Goal: Information Seeking & Learning: Learn about a topic

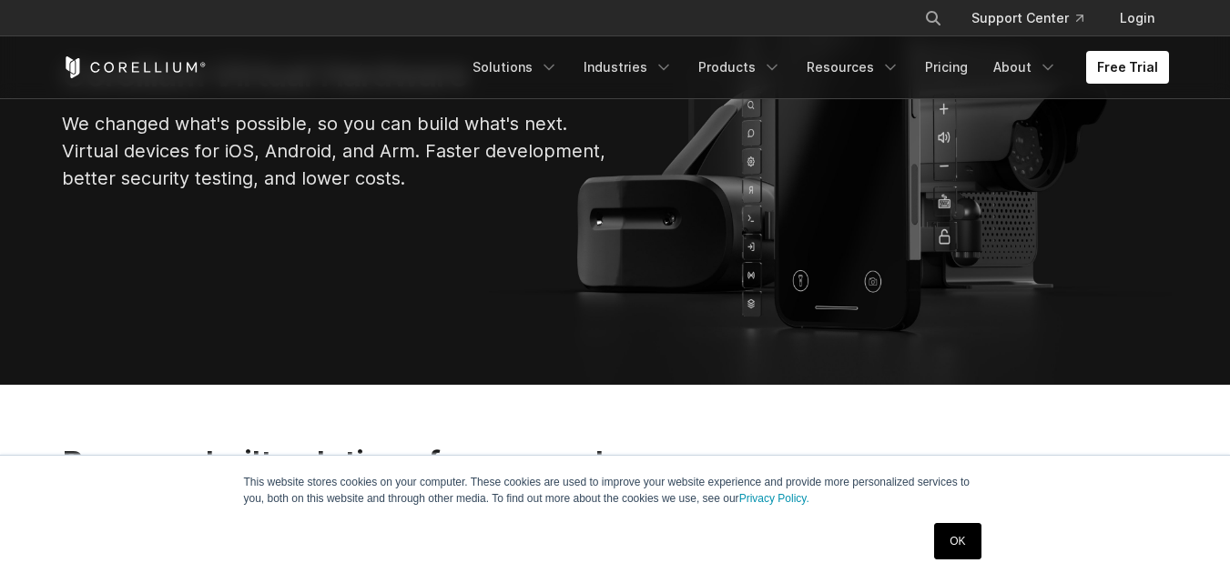
click at [949, 535] on link "OK" at bounding box center [957, 541] width 46 height 36
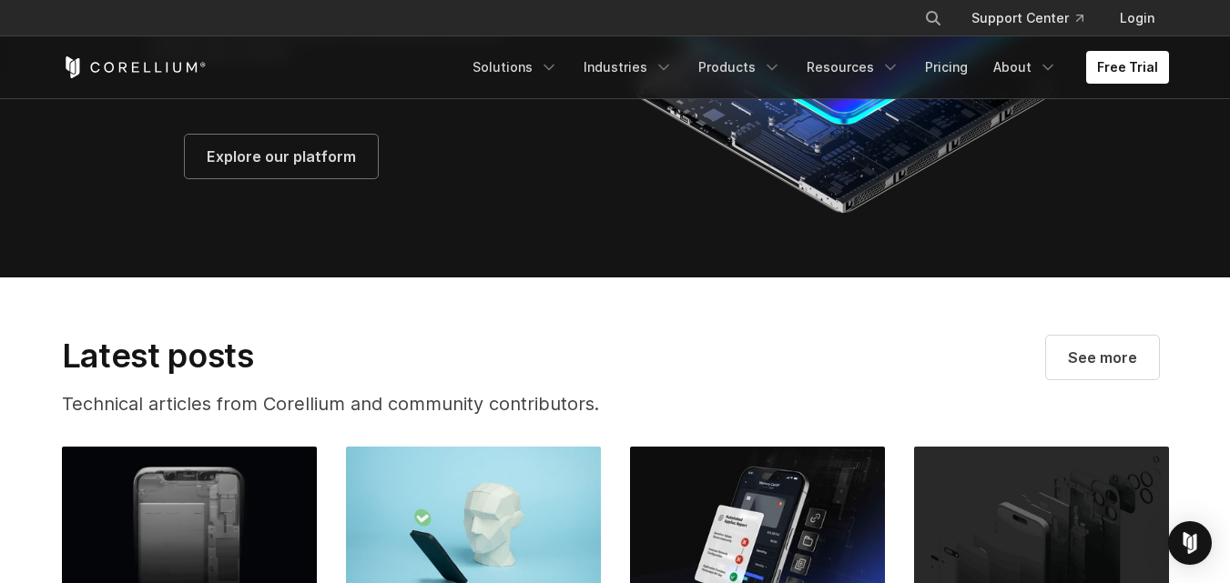
scroll to position [3095, 0]
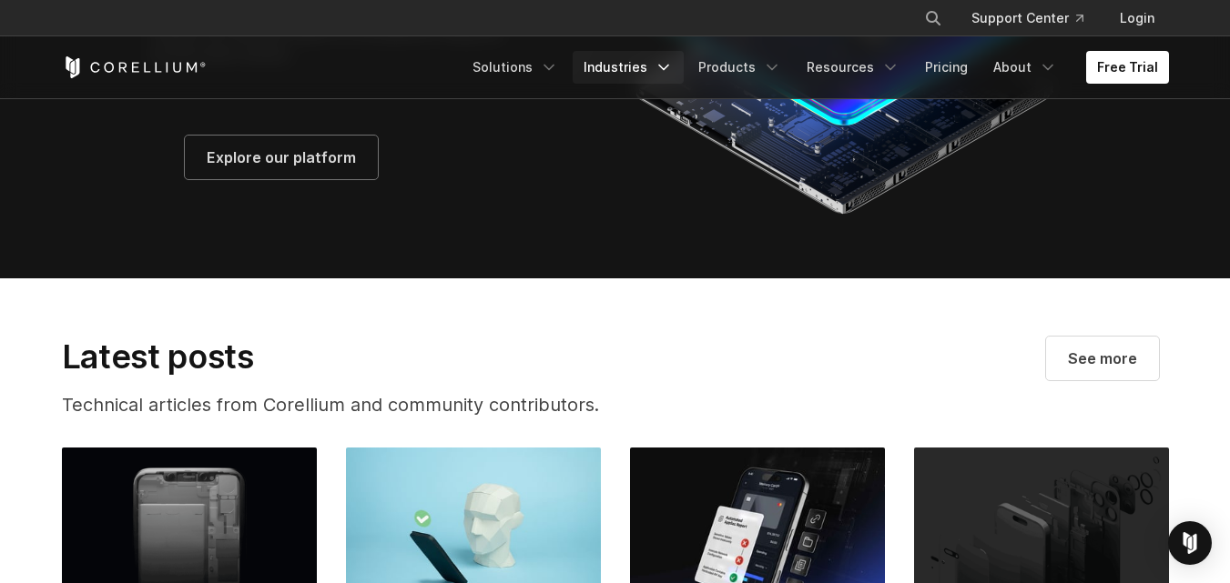
click at [670, 56] on link "Industries" at bounding box center [628, 67] width 111 height 33
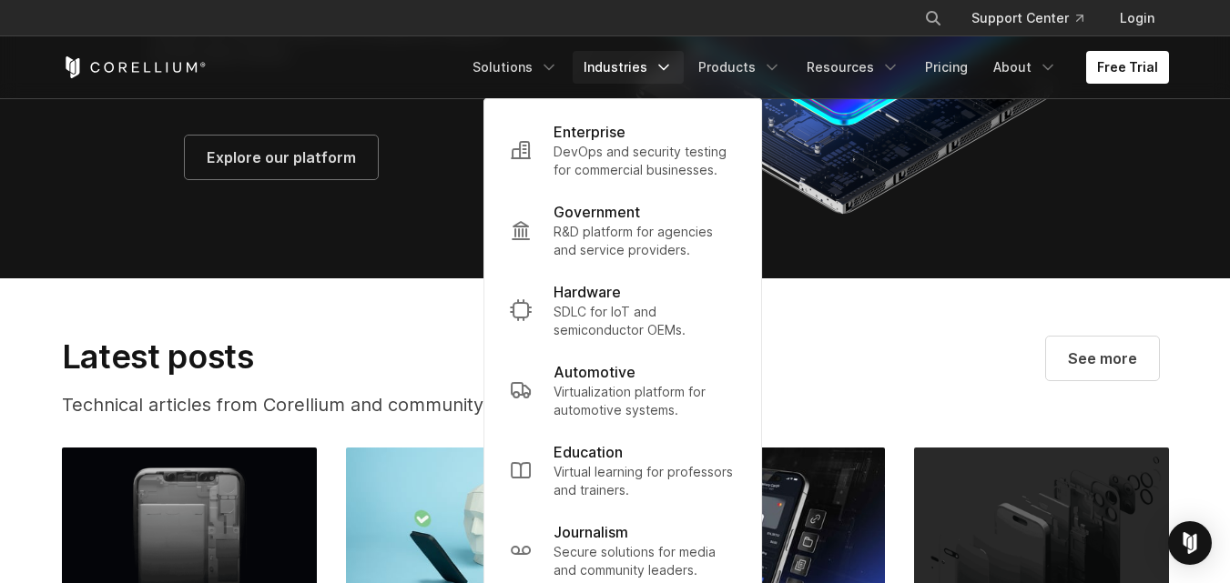
click at [664, 66] on link "Industries" at bounding box center [628, 67] width 111 height 33
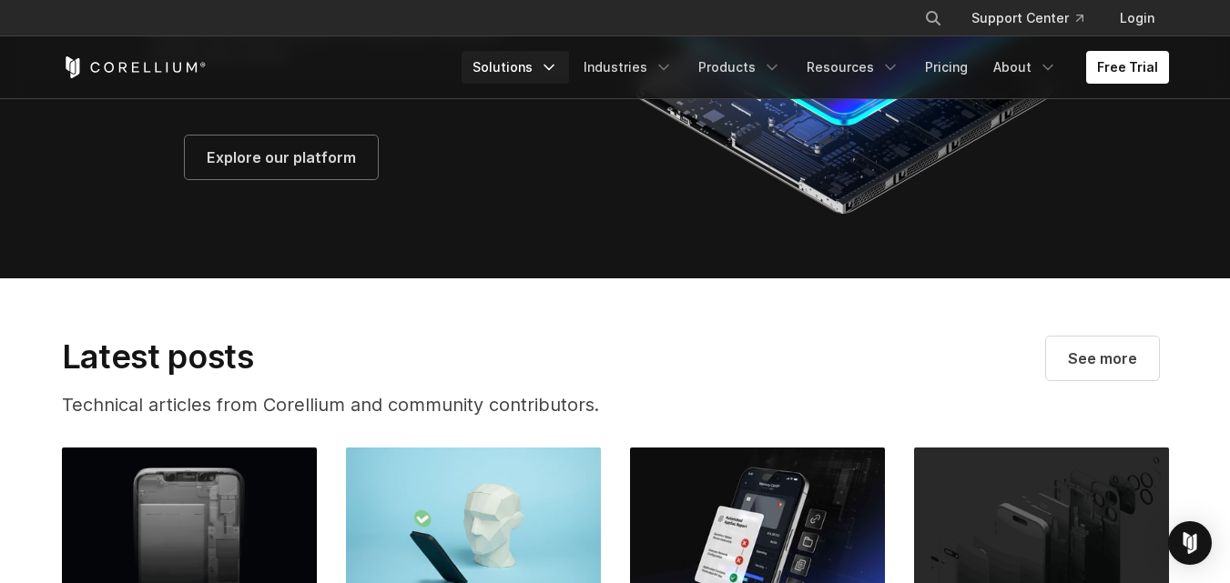
click at [558, 74] on icon "Navigation Menu" at bounding box center [549, 67] width 18 height 18
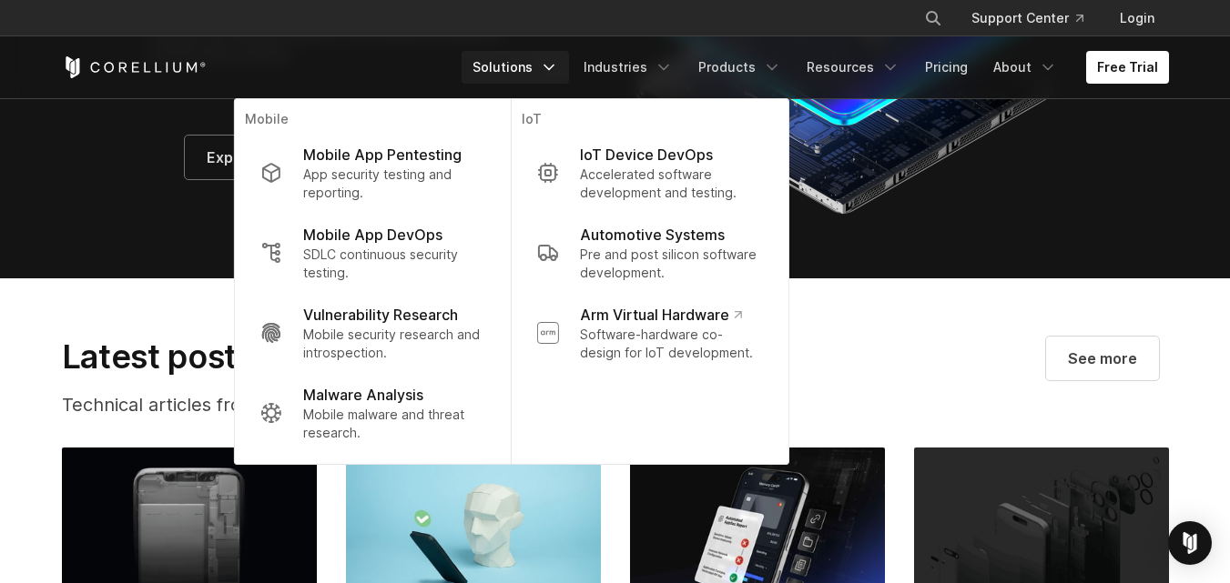
click at [558, 74] on icon "Navigation Menu" at bounding box center [549, 67] width 18 height 18
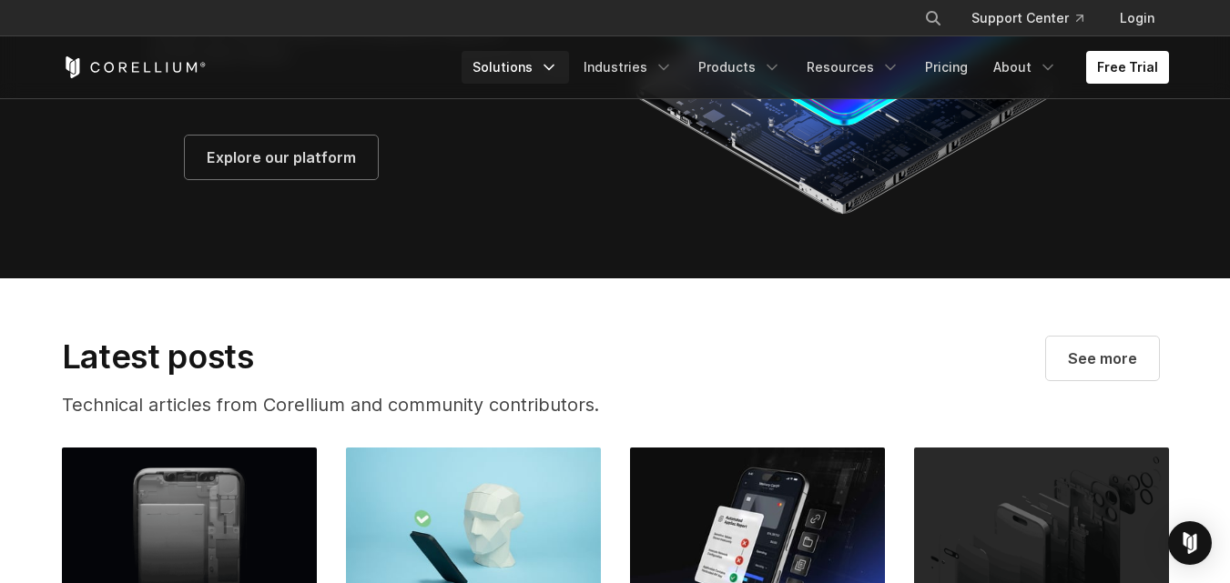
click at [557, 74] on icon "Navigation Menu" at bounding box center [549, 67] width 18 height 18
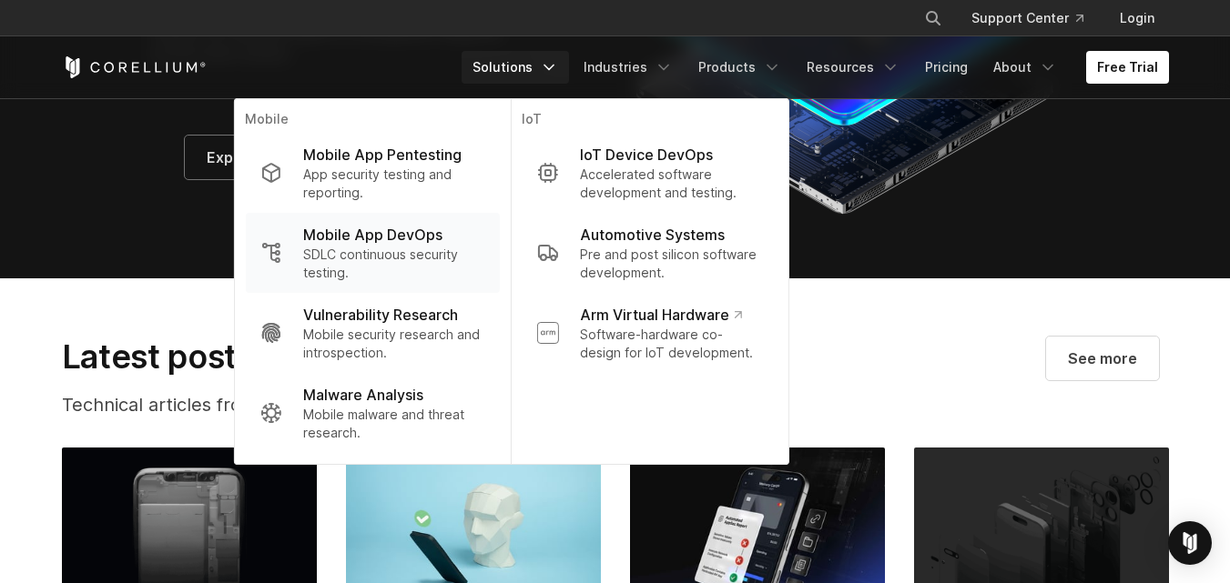
click at [402, 267] on p "SDLC continuous security testing." at bounding box center [393, 264] width 181 height 36
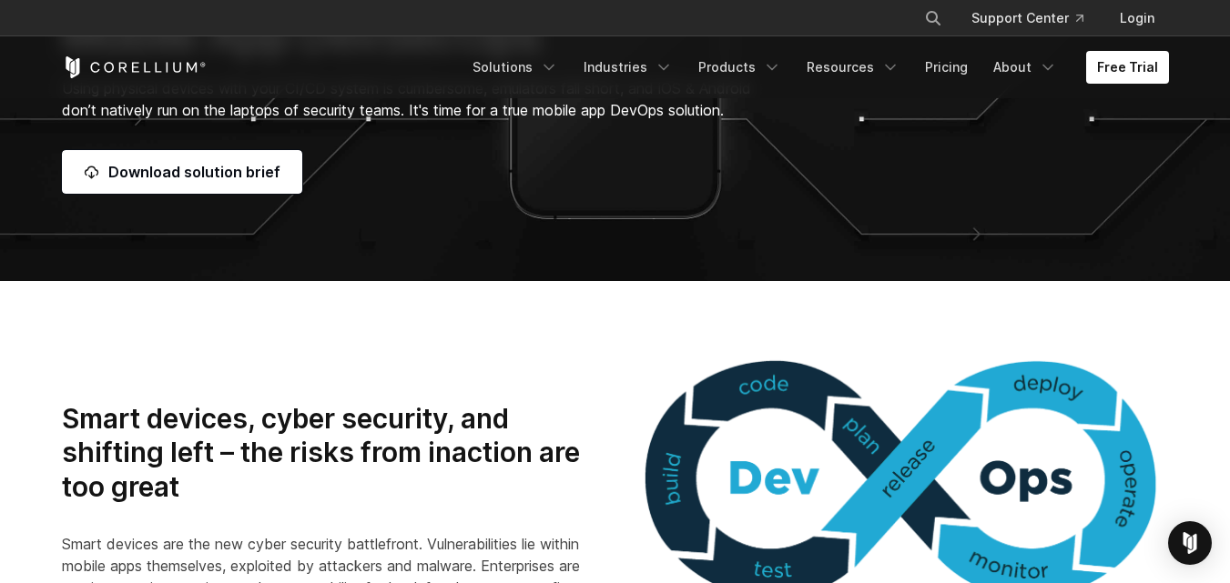
scroll to position [182, 0]
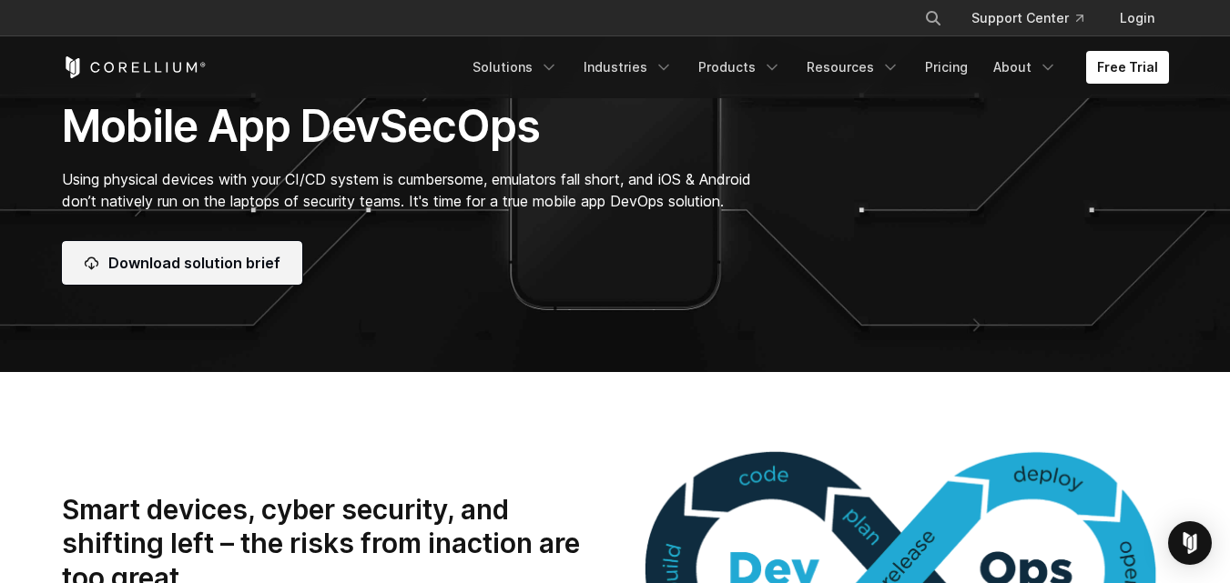
click at [191, 263] on link "Download solution brief" at bounding box center [182, 263] width 240 height 44
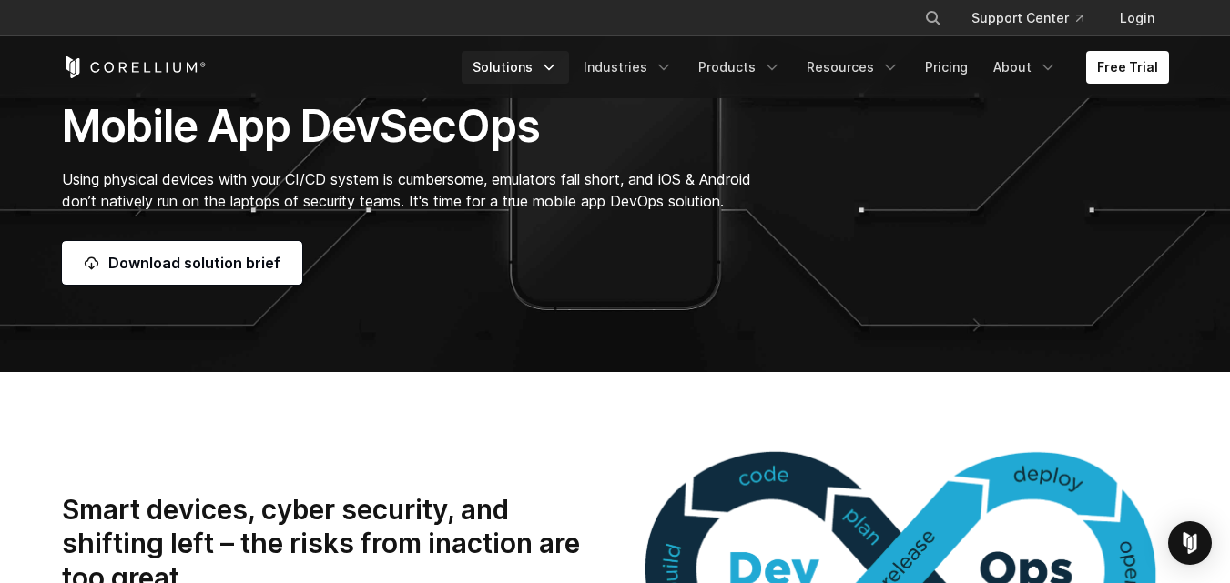
click at [558, 72] on icon "Navigation Menu" at bounding box center [549, 67] width 18 height 18
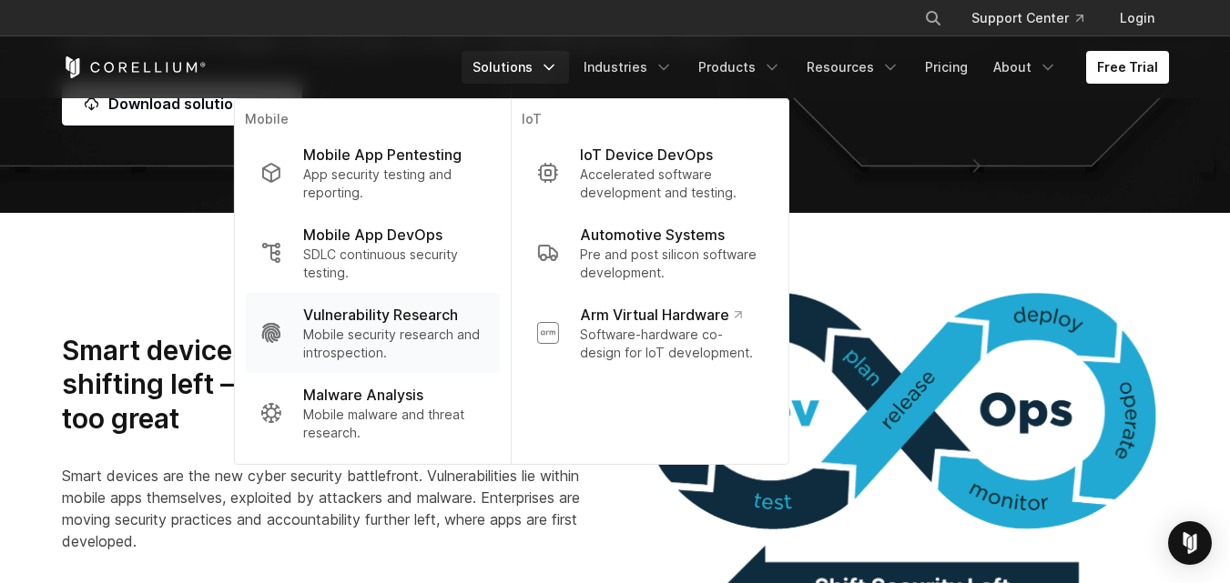
scroll to position [364, 0]
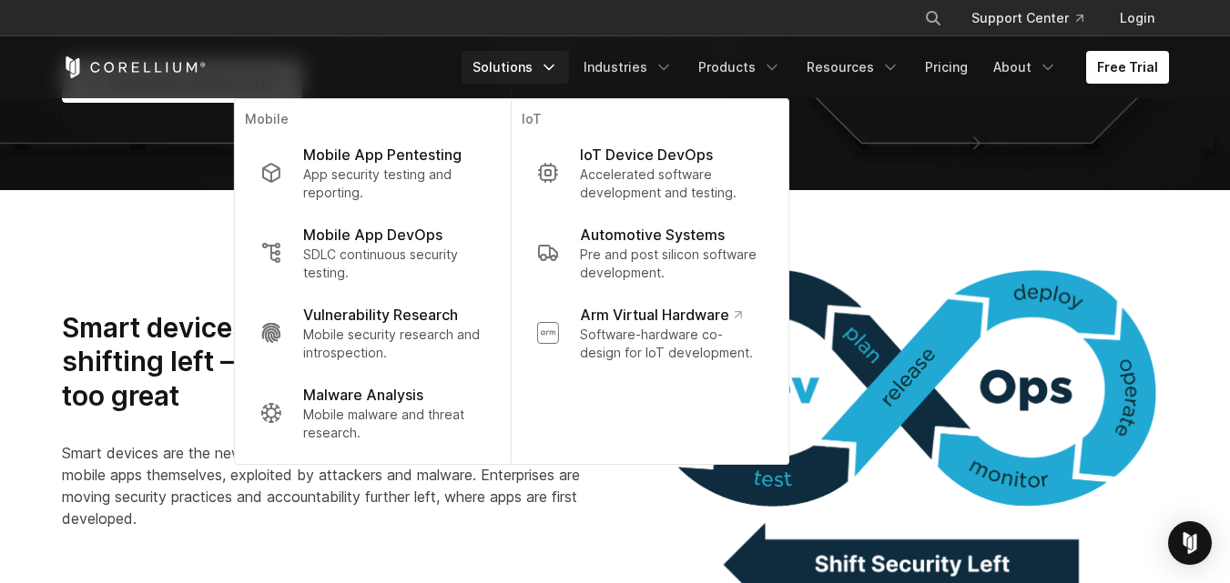
click at [1184, 208] on section "Smart devices, cyber security, and shifting left – the risks from inaction are …" at bounding box center [615, 427] width 1230 height 475
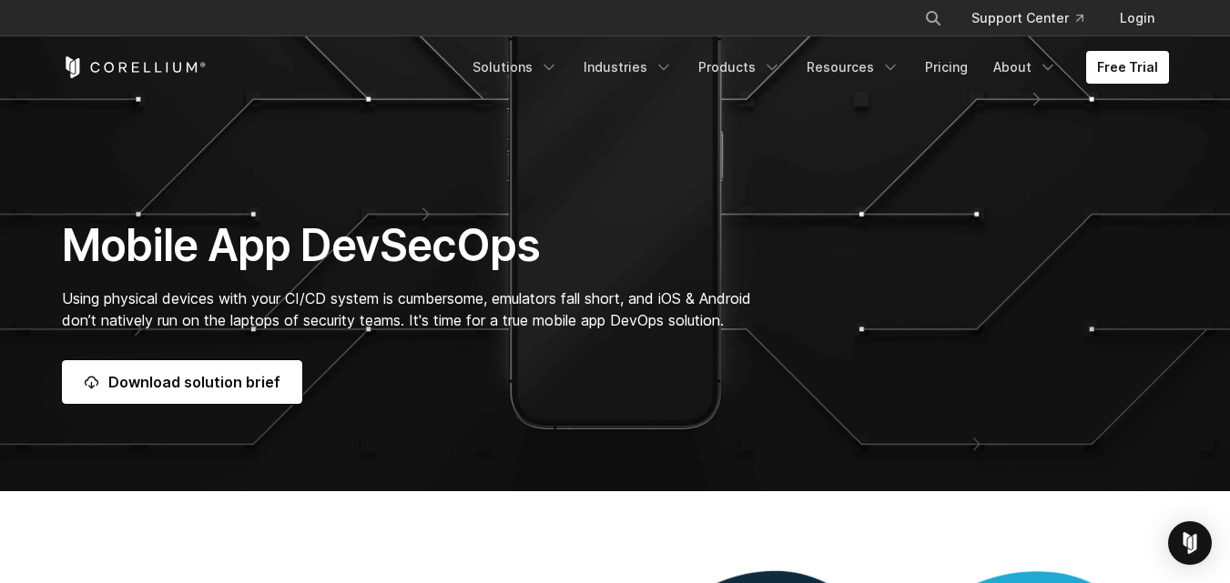
scroll to position [0, 0]
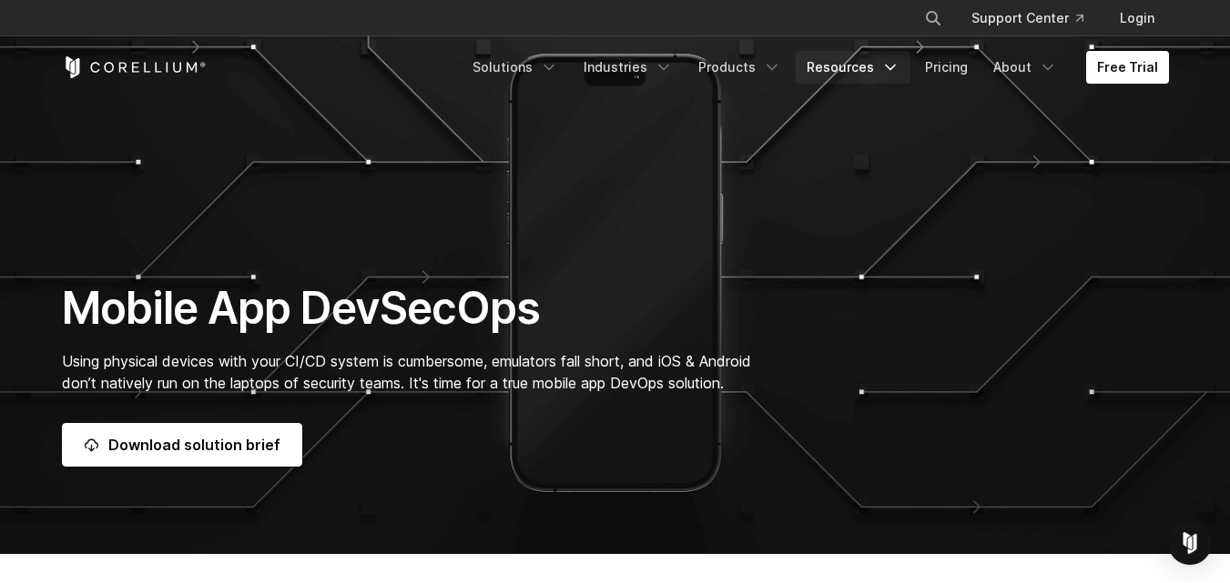
click at [895, 66] on polyline "Navigation Menu" at bounding box center [890, 68] width 9 height 5
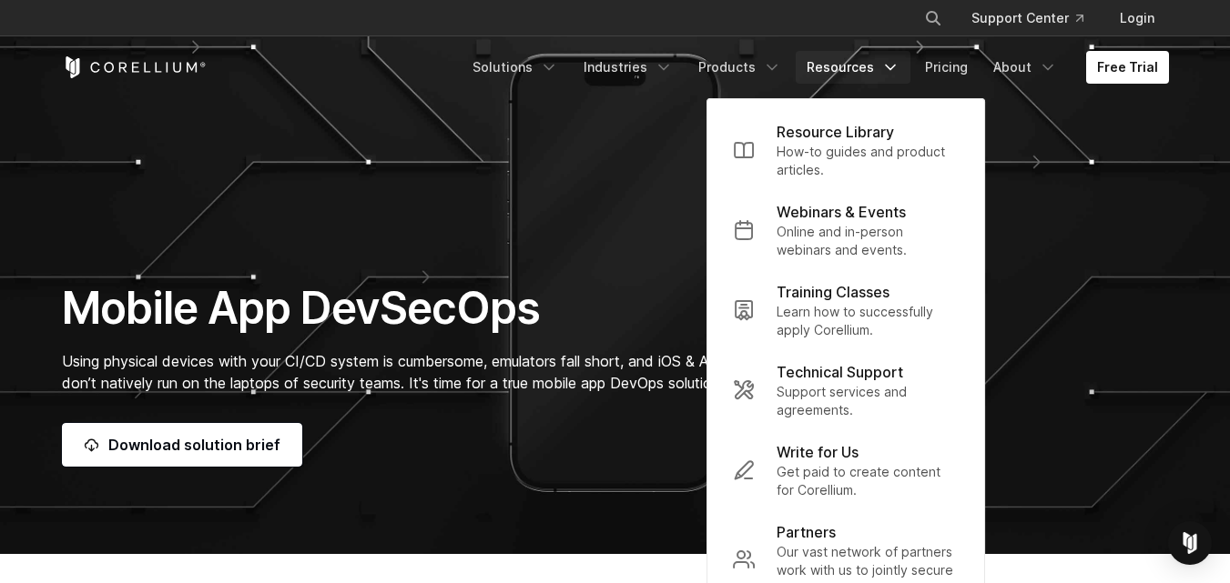
click at [895, 66] on polyline "Navigation Menu" at bounding box center [890, 68] width 9 height 5
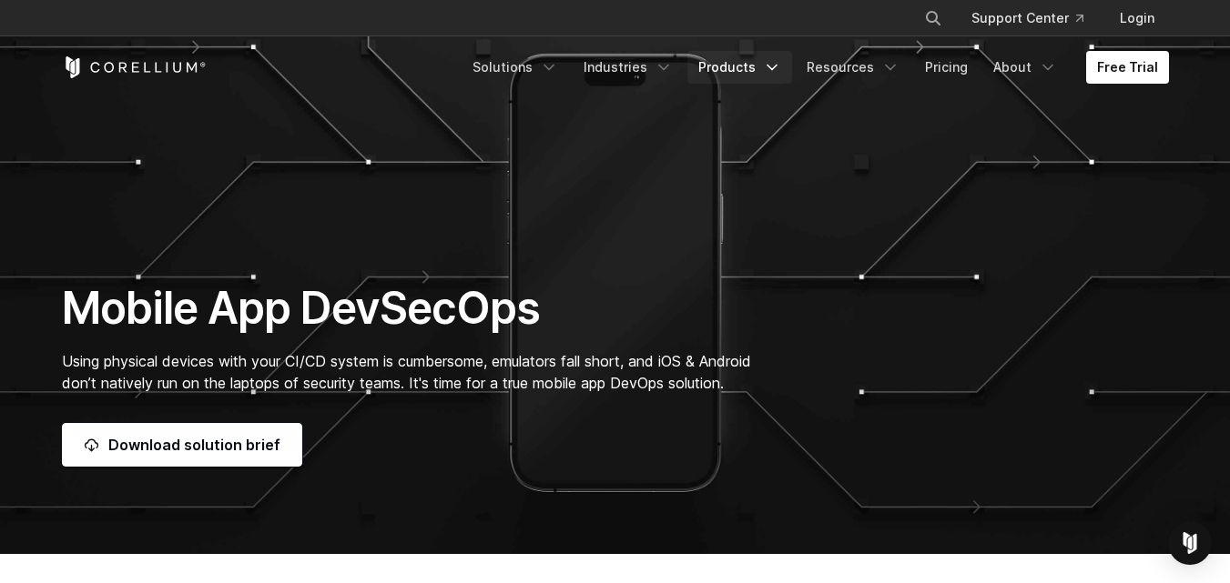
click at [776, 69] on icon "Navigation Menu" at bounding box center [772, 67] width 18 height 18
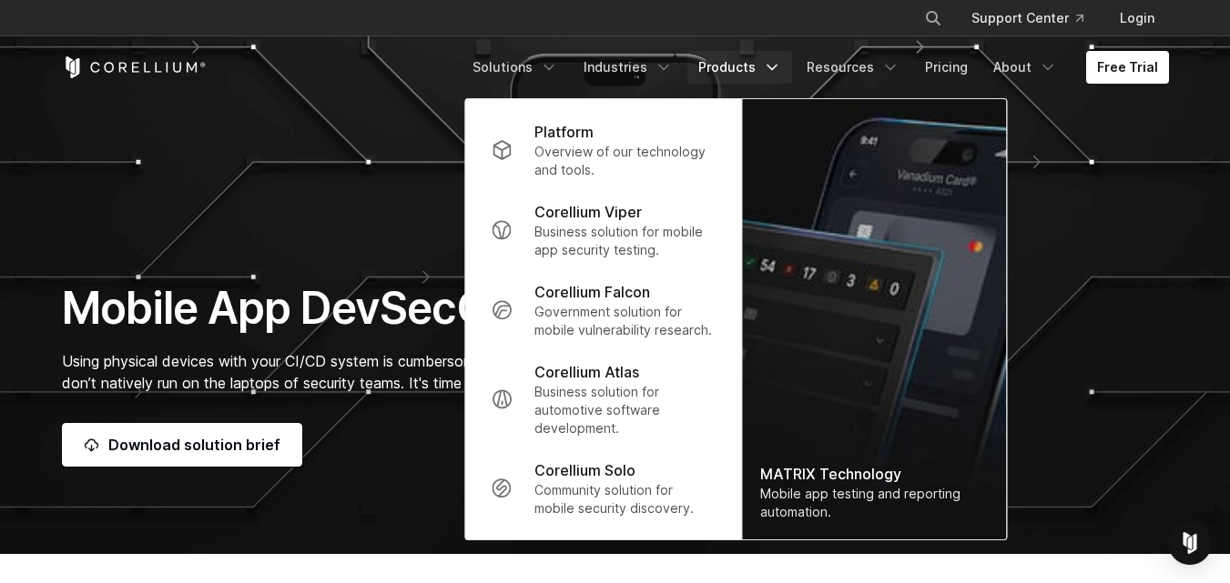
click at [778, 69] on icon "Navigation Menu" at bounding box center [772, 67] width 18 height 18
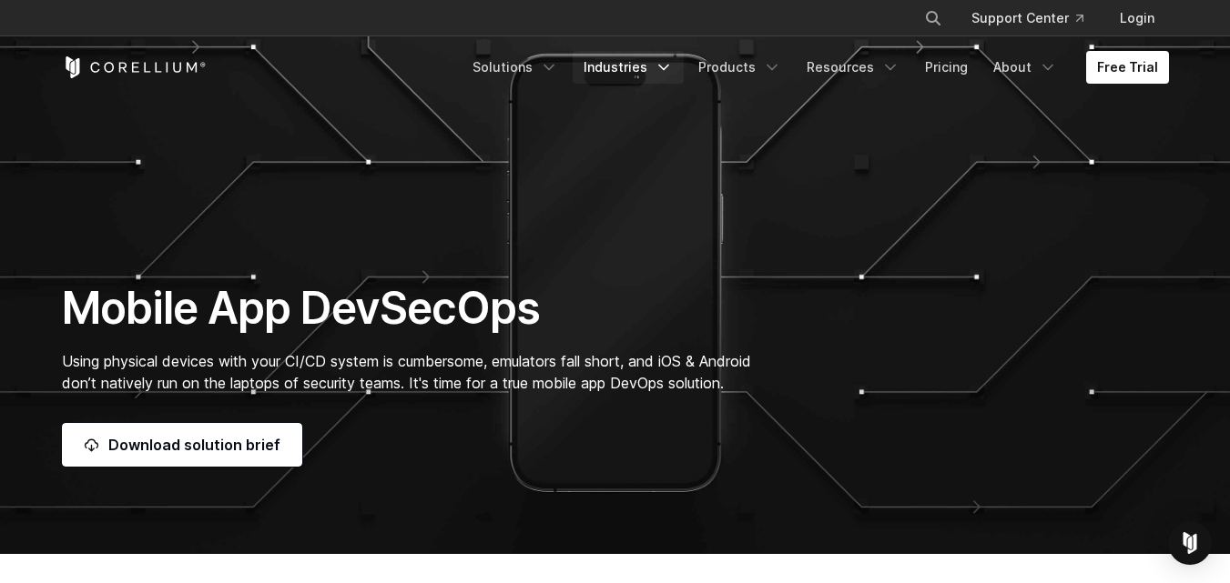
click at [673, 67] on icon "Navigation Menu" at bounding box center [663, 67] width 18 height 18
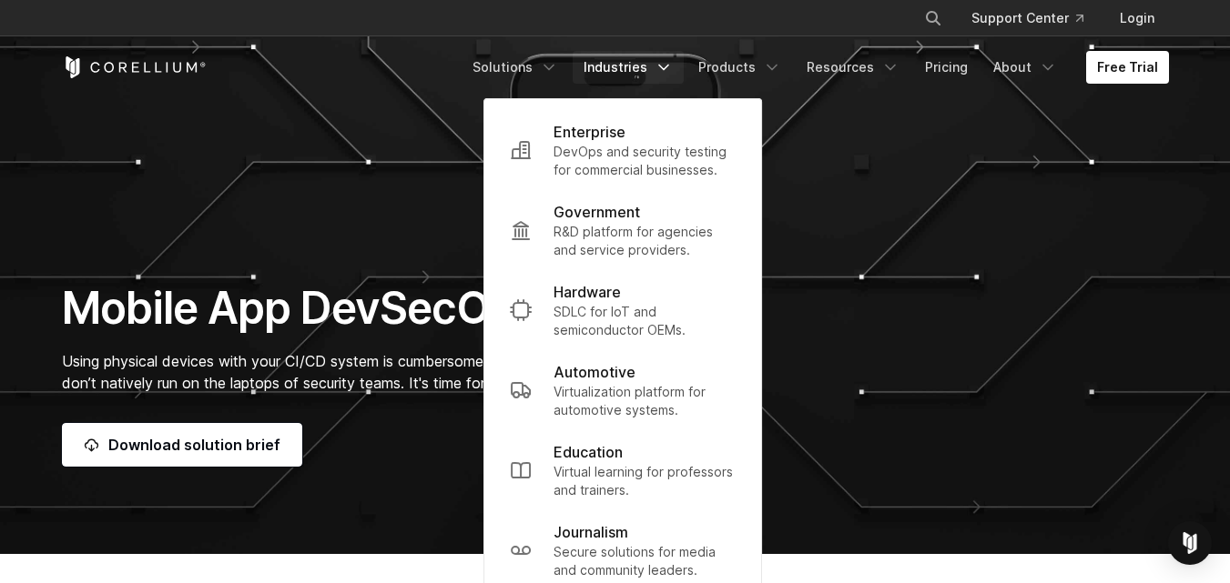
click at [673, 67] on icon "Navigation Menu" at bounding box center [663, 67] width 18 height 18
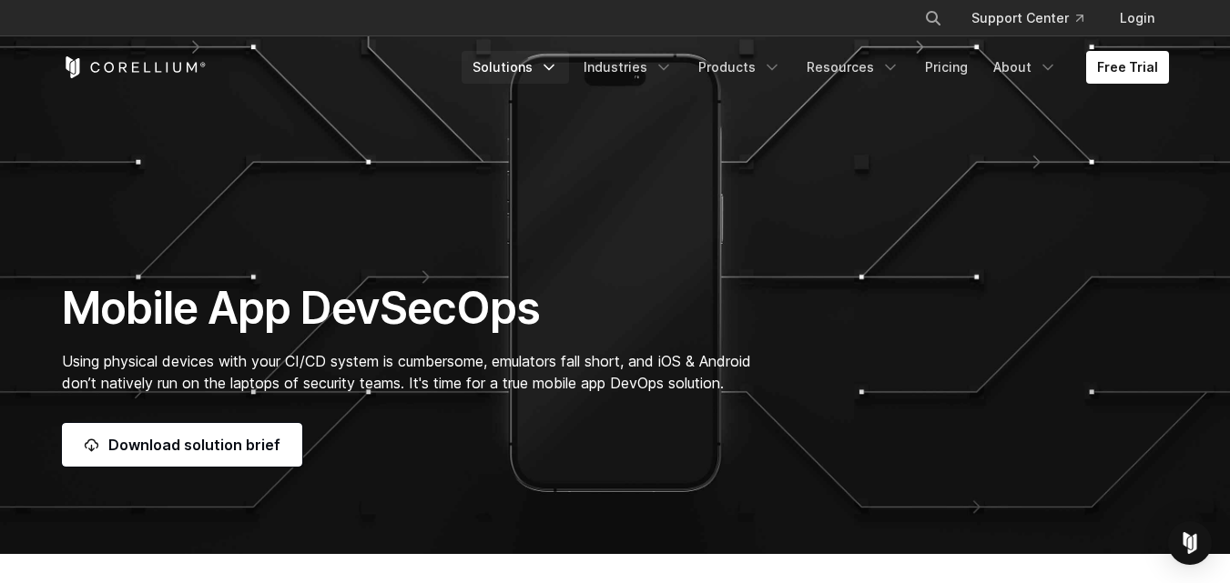
click at [558, 66] on icon "Navigation Menu" at bounding box center [549, 67] width 18 height 18
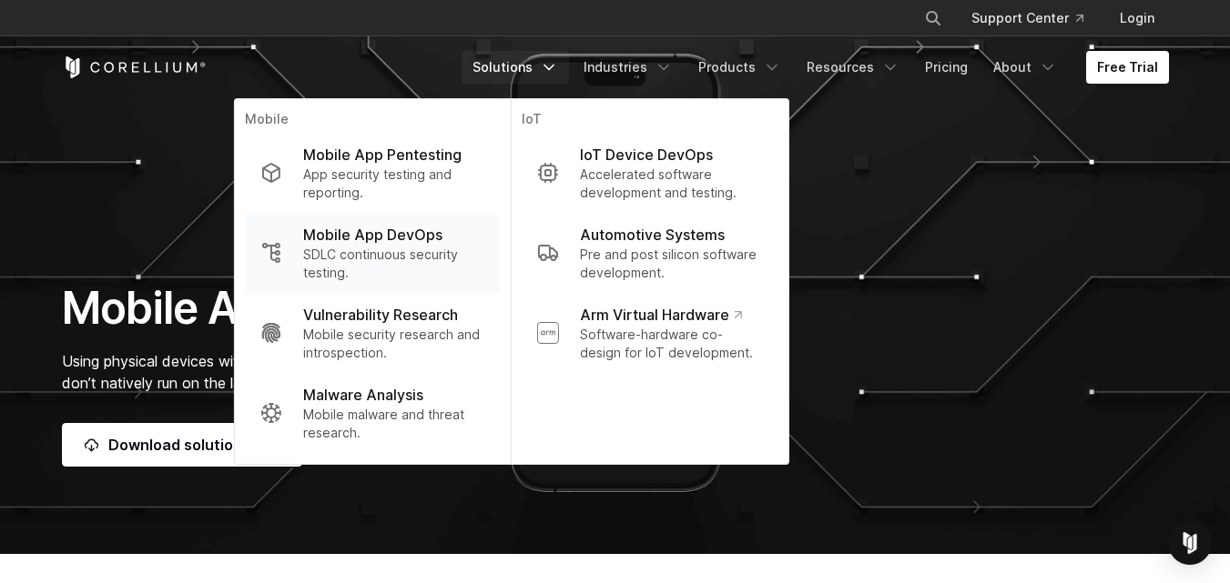
click at [461, 259] on p "SDLC continuous security testing." at bounding box center [393, 264] width 181 height 36
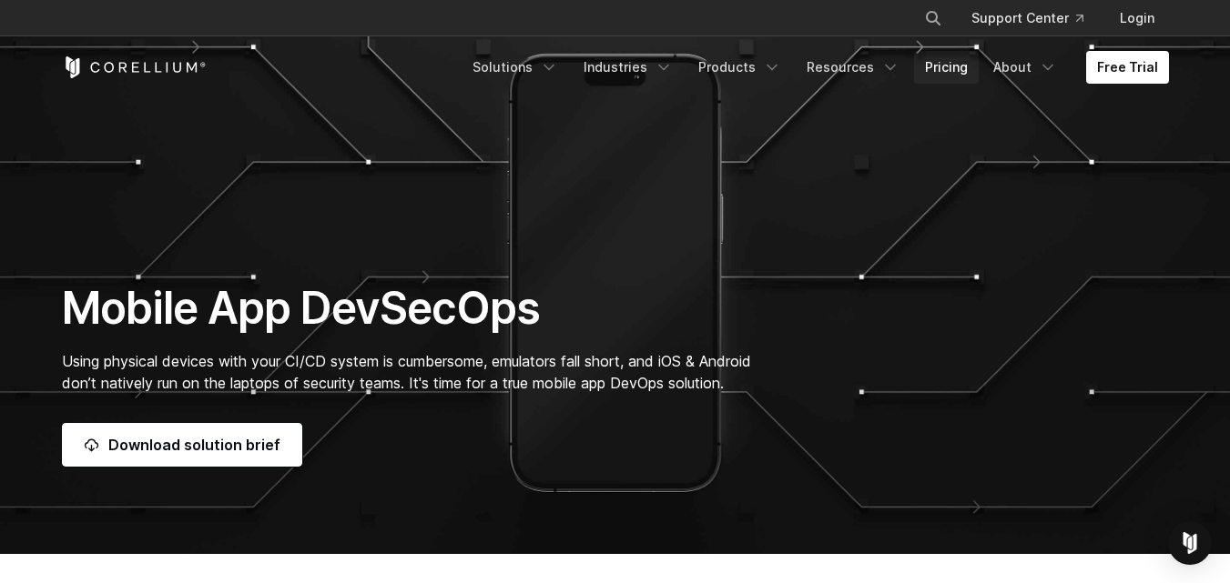
click at [931, 70] on link "Pricing" at bounding box center [946, 67] width 65 height 33
click at [666, 67] on icon "Navigation Menu" at bounding box center [663, 67] width 18 height 18
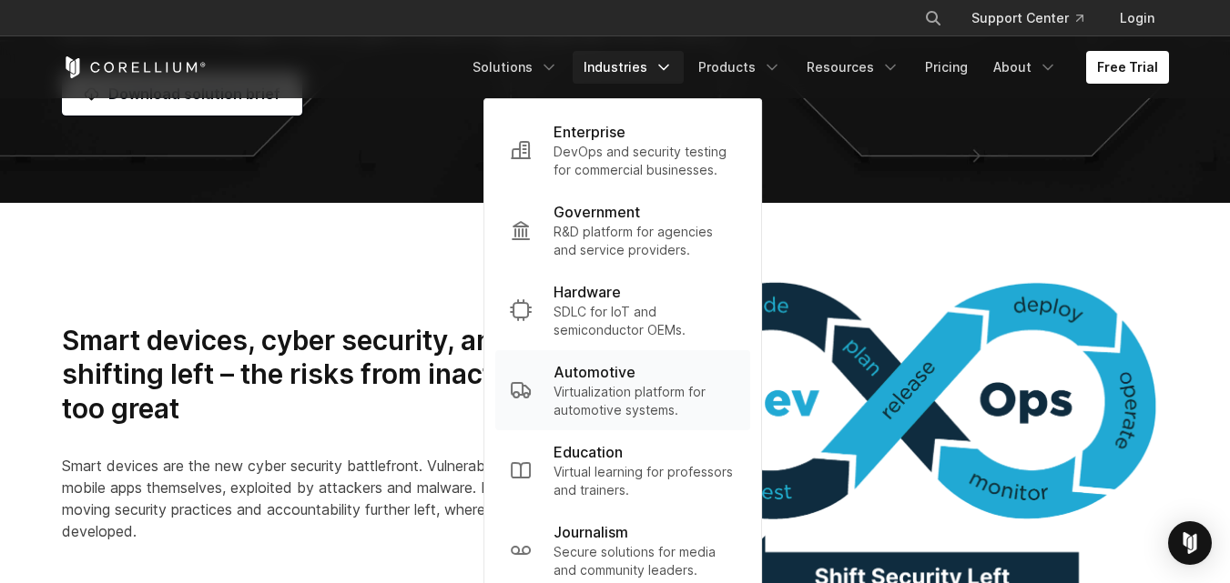
scroll to position [364, 0]
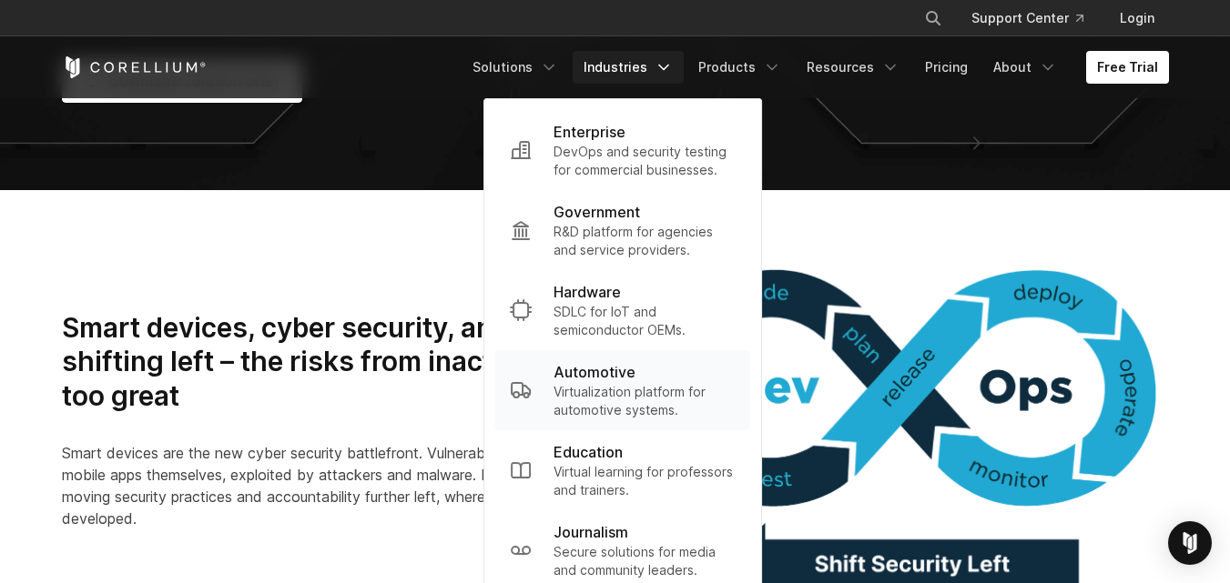
click at [648, 387] on p "Virtualization platform for automotive systems." at bounding box center [644, 401] width 182 height 36
